Goal: Task Accomplishment & Management: Manage account settings

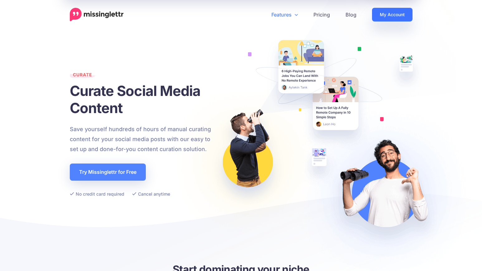
click at [393, 14] on link "My Account" at bounding box center [392, 15] width 41 height 14
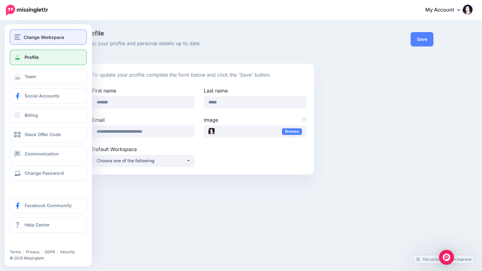
click at [27, 38] on span "Change Workspace" at bounding box center [44, 37] width 41 height 7
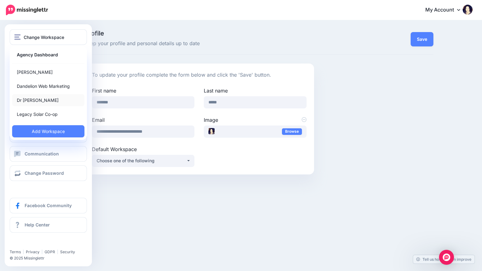
click at [43, 100] on link "Dr Gary Morse" at bounding box center [48, 100] width 72 height 12
